Goal: Obtain resource: Download file/media

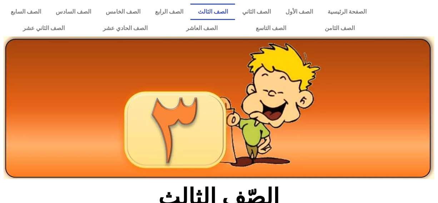
scroll to position [196, 0]
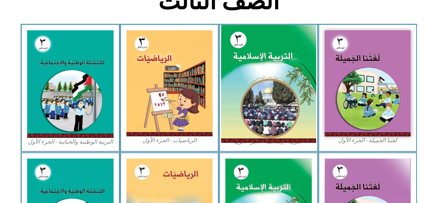
click at [275, 97] on img at bounding box center [268, 84] width 95 height 118
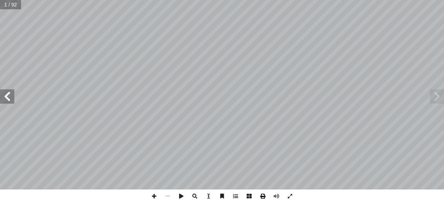
click at [263, 193] on span at bounding box center [263, 197] width 14 height 14
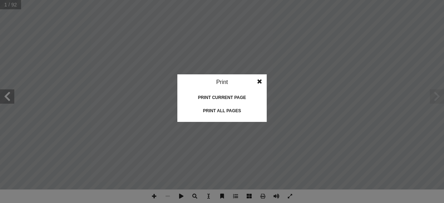
click at [213, 111] on div "Print all pages" at bounding box center [222, 110] width 72 height 11
